Goal: Task Accomplishment & Management: Manage account settings

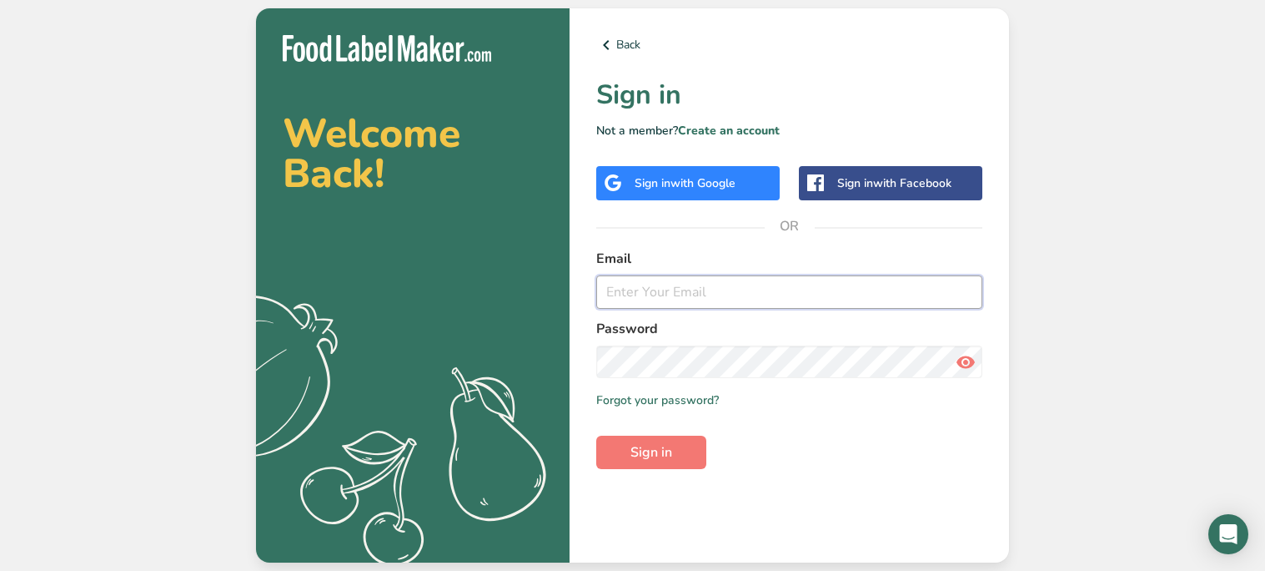
click at [628, 295] on input "email" at bounding box center [789, 291] width 386 height 33
type input "[EMAIL_ADDRESS][DOMAIN_NAME]"
click at [634, 455] on span "Sign in" at bounding box center [652, 452] width 42 height 20
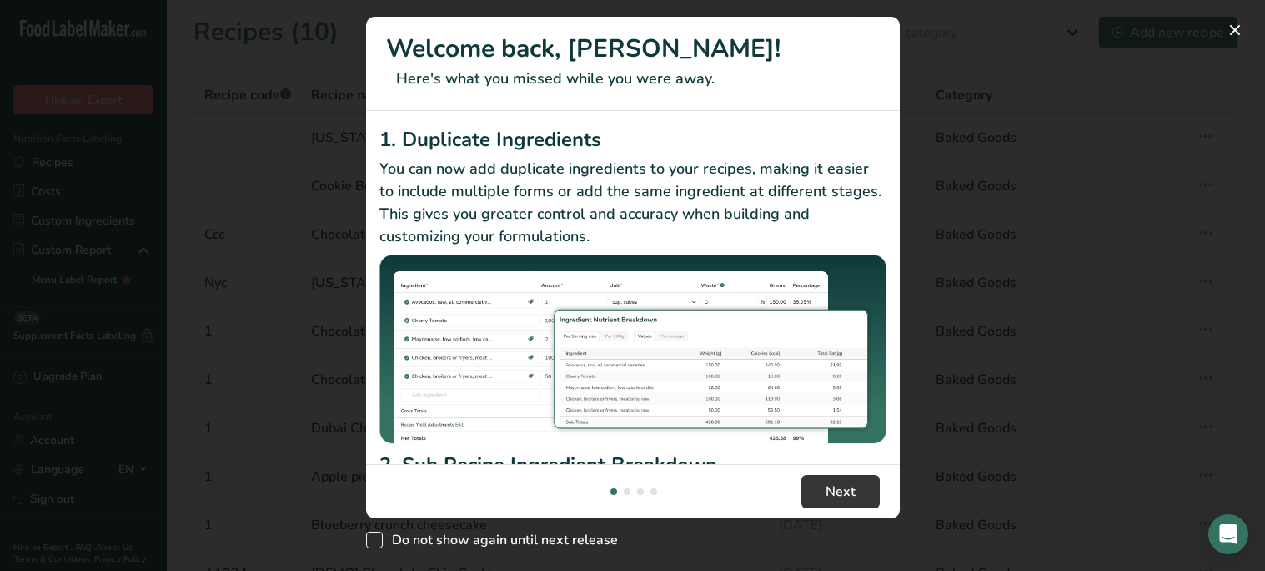
click at [373, 535] on span "New Features" at bounding box center [374, 539] width 17 height 17
click at [373, 535] on input "Do not show again until next release" at bounding box center [371, 540] width 11 height 11
checkbox input "true"
click at [845, 494] on span "Next" at bounding box center [841, 491] width 30 height 20
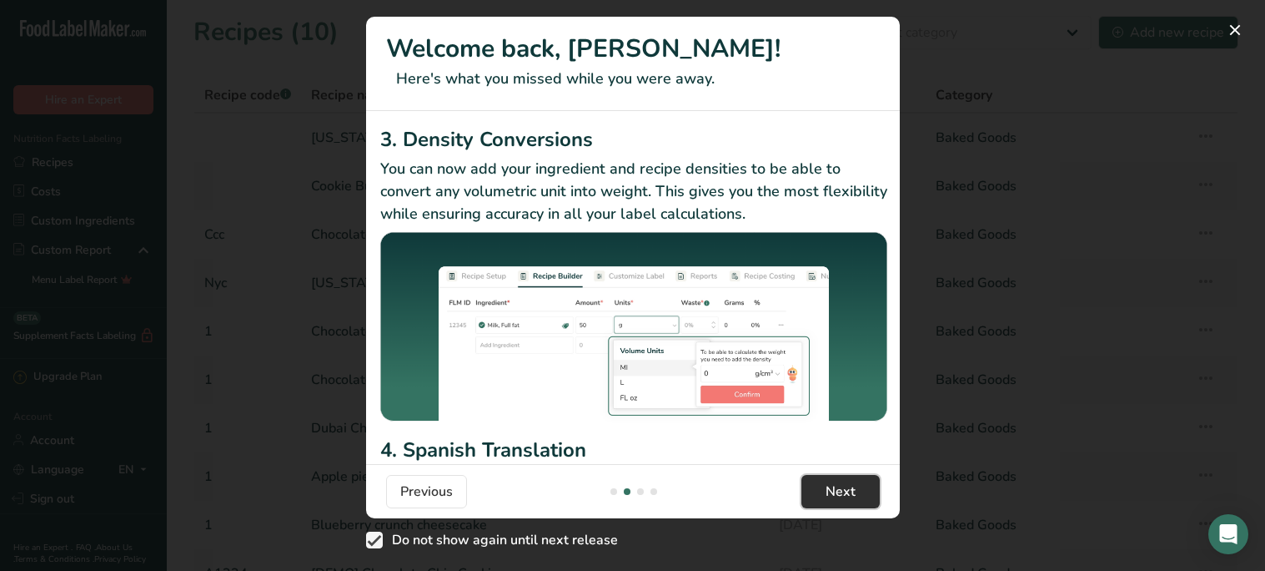
click at [845, 494] on span "Next" at bounding box center [841, 491] width 30 height 20
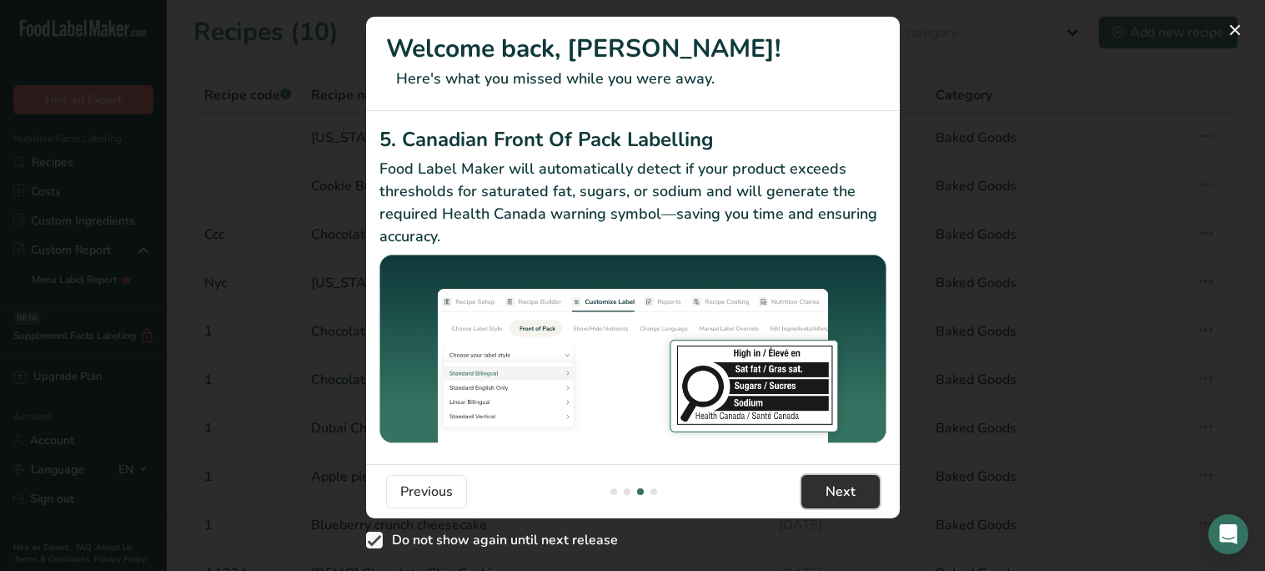
click at [845, 494] on span "Next" at bounding box center [841, 491] width 30 height 20
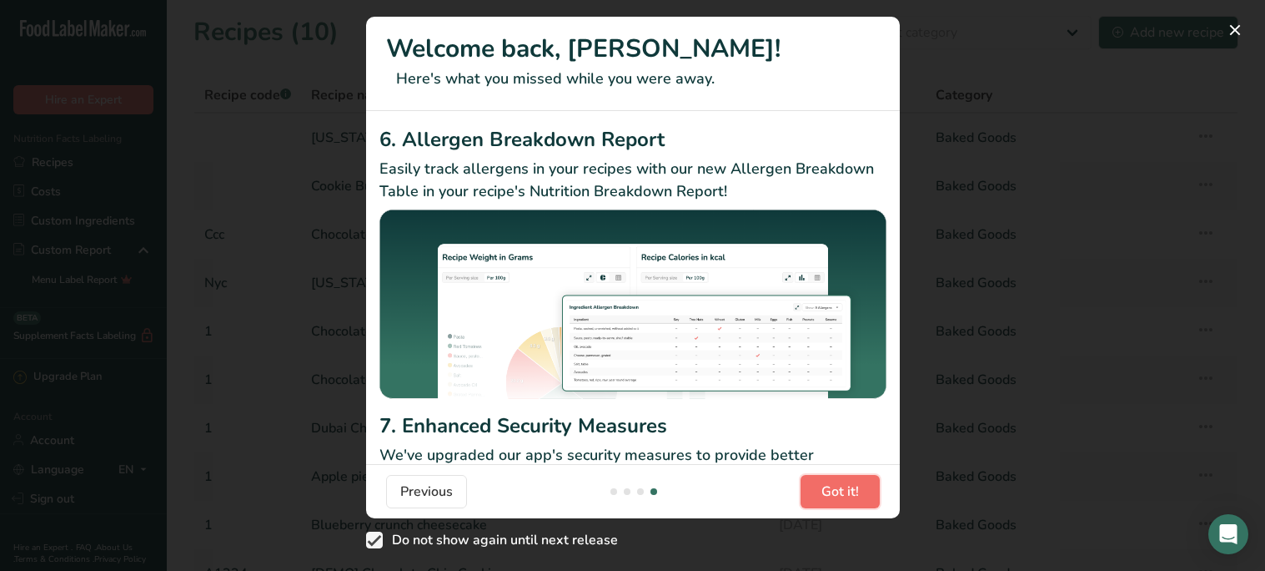
click at [845, 494] on span "Got it!" at bounding box center [841, 491] width 38 height 20
